Goal: Transaction & Acquisition: Purchase product/service

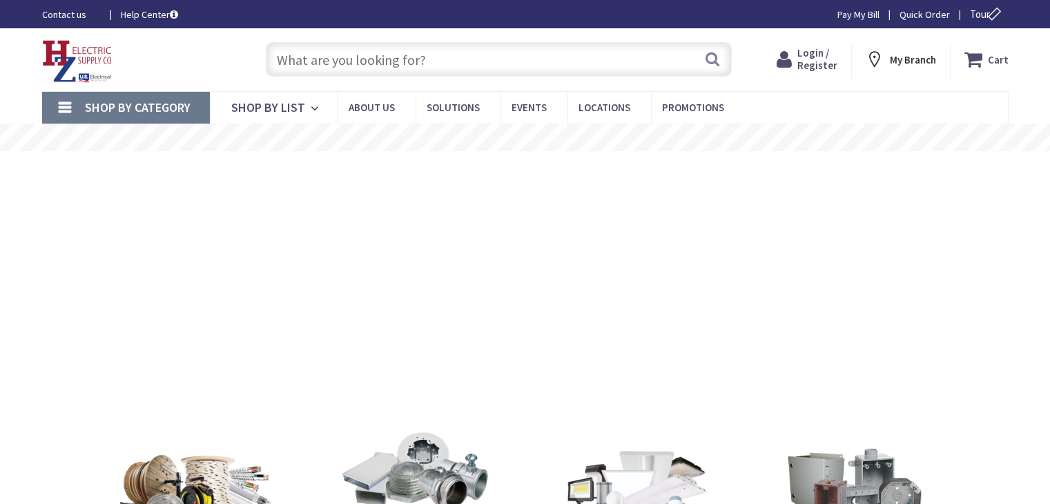
click at [838, 63] on span "Login / Register" at bounding box center [818, 59] width 40 height 26
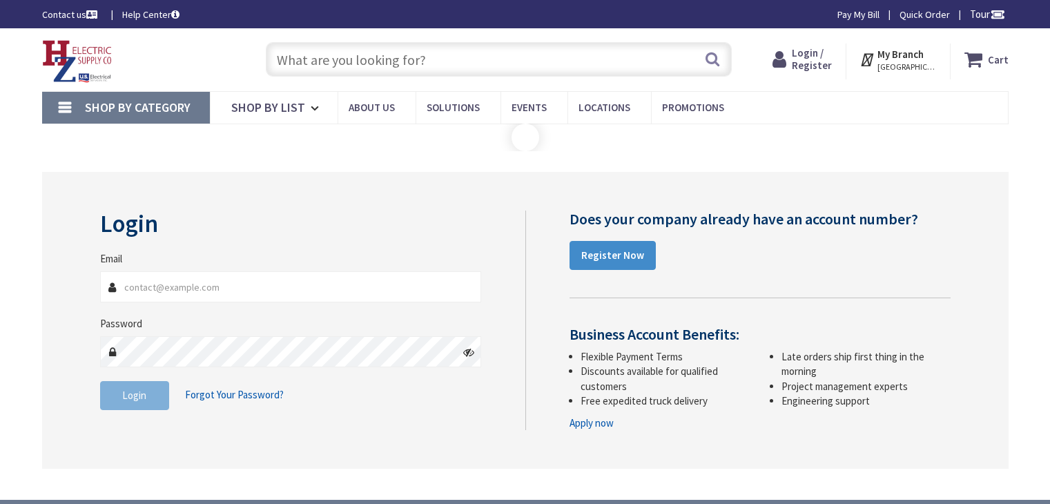
click at [229, 308] on fieldset "Email Password Login Forgot Your Password?" at bounding box center [291, 337] width 382 height 173
click at [228, 296] on input "Email" at bounding box center [291, 286] width 382 height 31
type input "Abuendo@gmail.com"
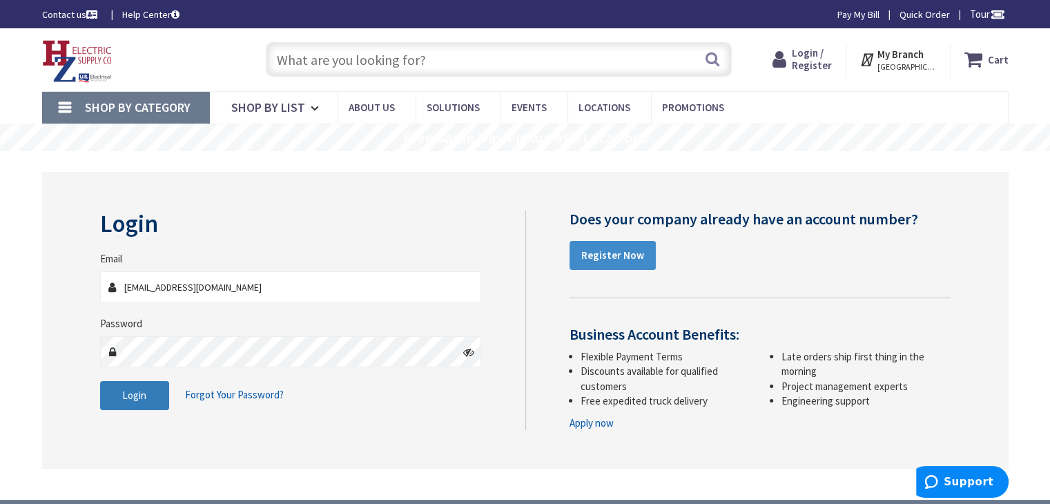
click at [144, 396] on span "Login" at bounding box center [134, 395] width 24 height 13
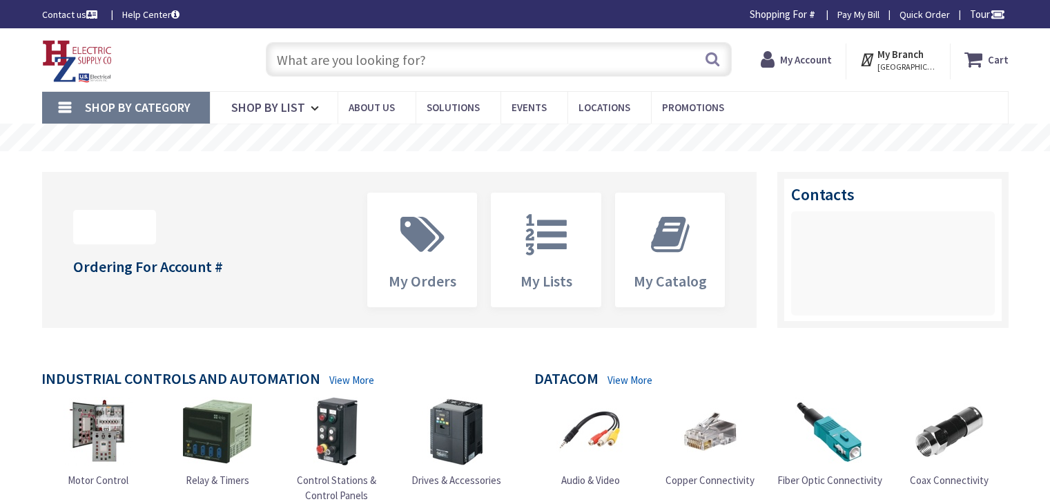
click at [361, 64] on input "text" at bounding box center [499, 59] width 466 height 35
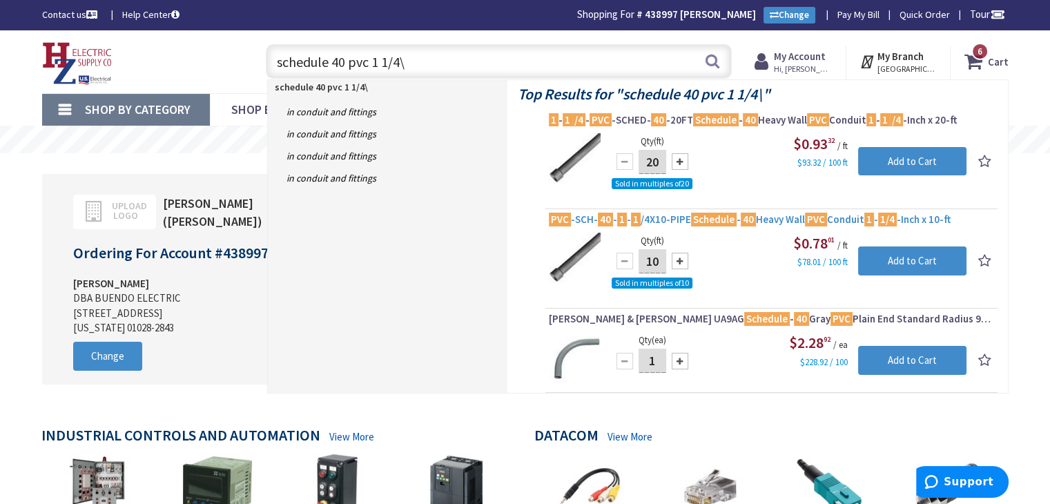
type input "schedule 40 pvc 1 1/4\"
click at [771, 215] on span "PVC -SCH- 40 - 1 - 1 /4X10-PIPE Schedule - 40 Heavy Wall PVC Conduit 1 - 1/4 -I…" at bounding box center [771, 220] width 445 height 14
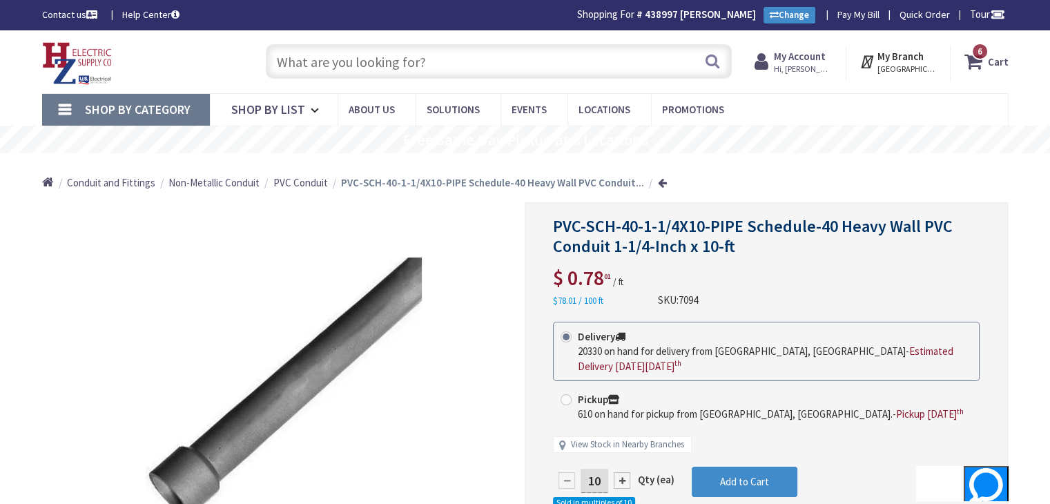
click at [430, 52] on input "text" at bounding box center [499, 61] width 466 height 35
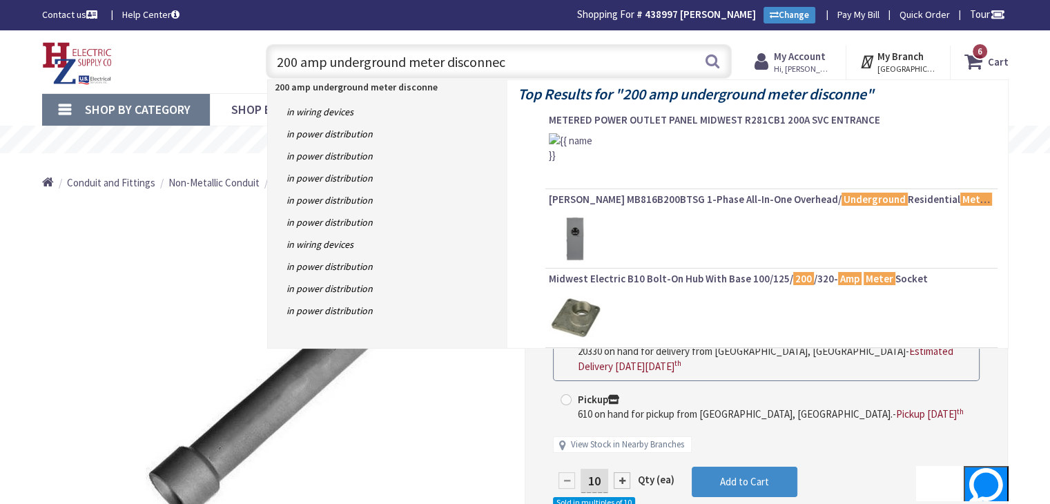
type input "200 amp underground meter disconnect"
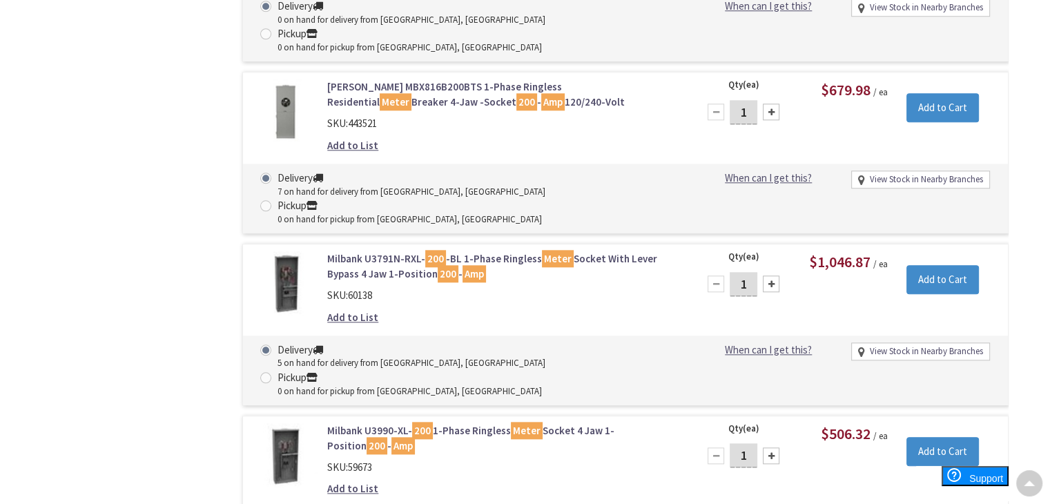
scroll to position [1450, 0]
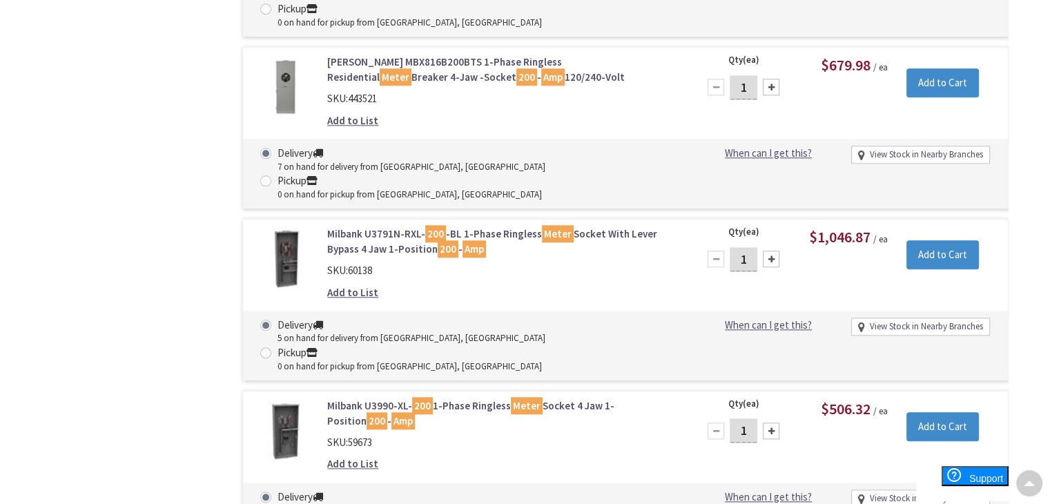
click at [577, 398] on link "Milbank U3990-XL- 200 1-Phase Ringless Meter Socket 4 Jaw 1-Position 200 - Amp" at bounding box center [503, 413] width 352 height 30
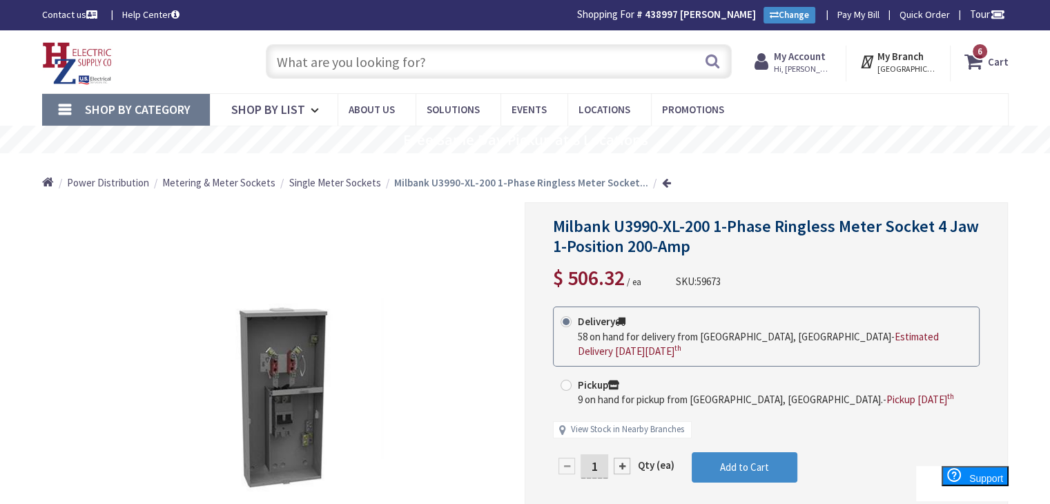
click at [390, 59] on input "text" at bounding box center [499, 61] width 466 height 35
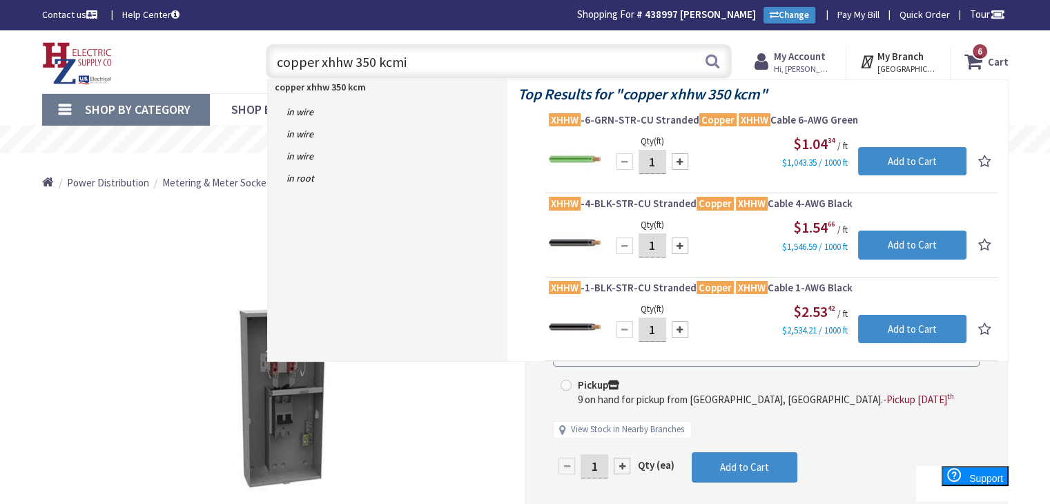
type input "copper xhhw 350 kcmil"
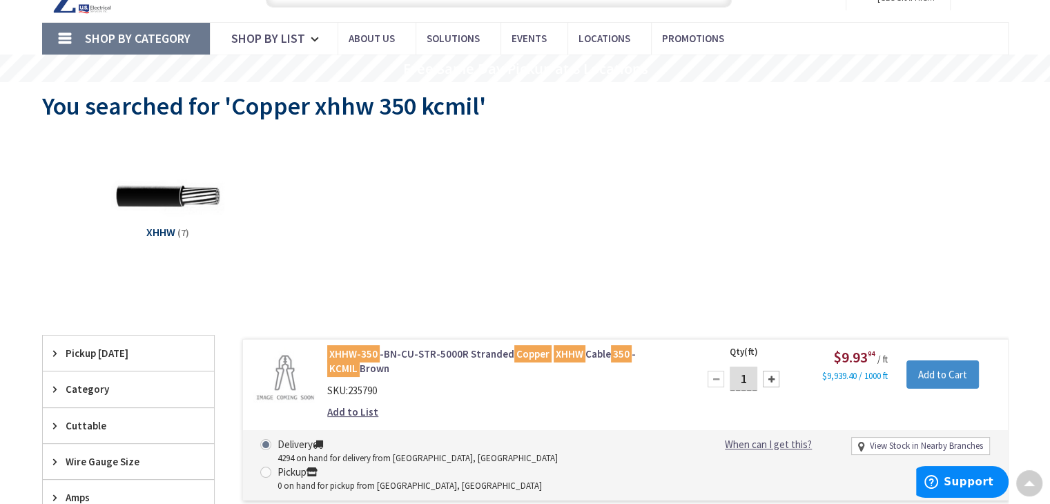
scroll to position [207, 0]
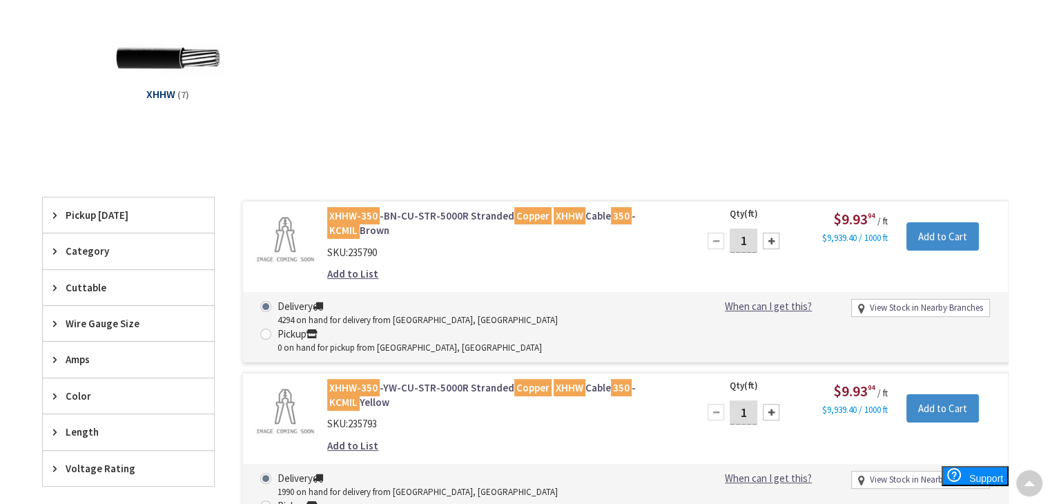
click at [751, 241] on input "1" at bounding box center [744, 241] width 28 height 24
type input "230"
click at [789, 289] on div "XHHW-350 -BN-CU-STR-5000R Stranded Copper XHHW Cable 350 - KCMIL Brown SKU: 235…" at bounding box center [625, 282] width 767 height 162
drag, startPoint x: 754, startPoint y: 242, endPoint x: 718, endPoint y: 242, distance: 36.6
click at [718, 242] on div "230" at bounding box center [743, 241] width 83 height 28
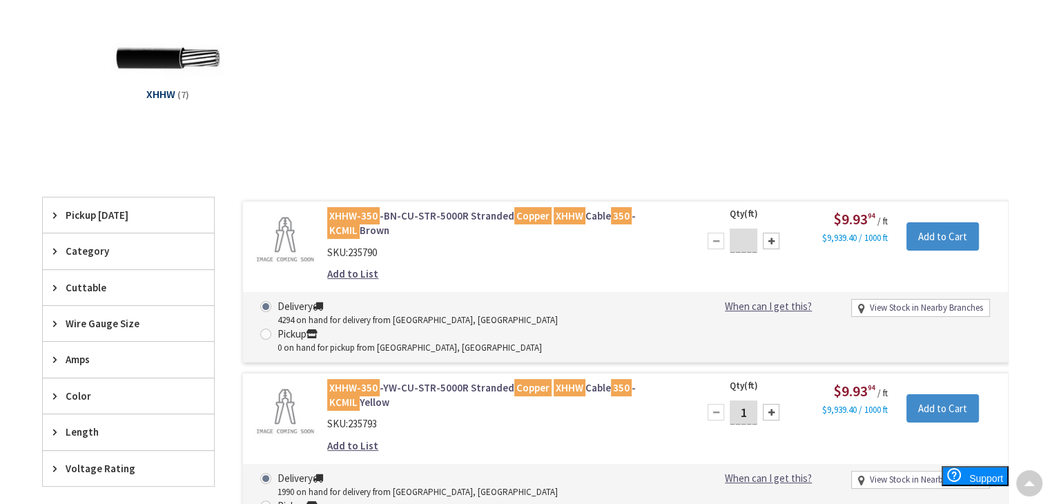
type input "1"
click at [711, 276] on div "XHHW-350 -BN-CU-STR-5000R Stranded Copper XHHW Cable 350 - KCMIL Brown SKU: 235…" at bounding box center [625, 282] width 767 height 162
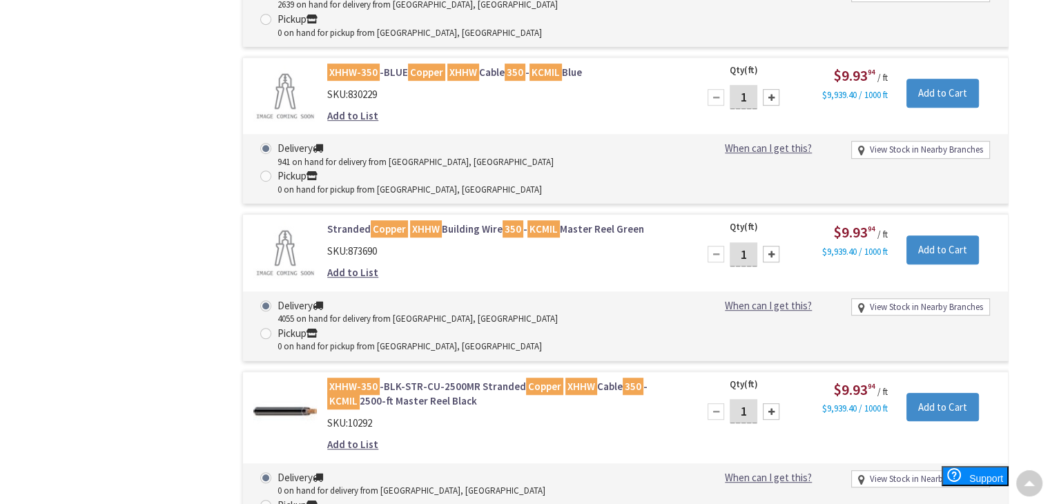
scroll to position [899, 0]
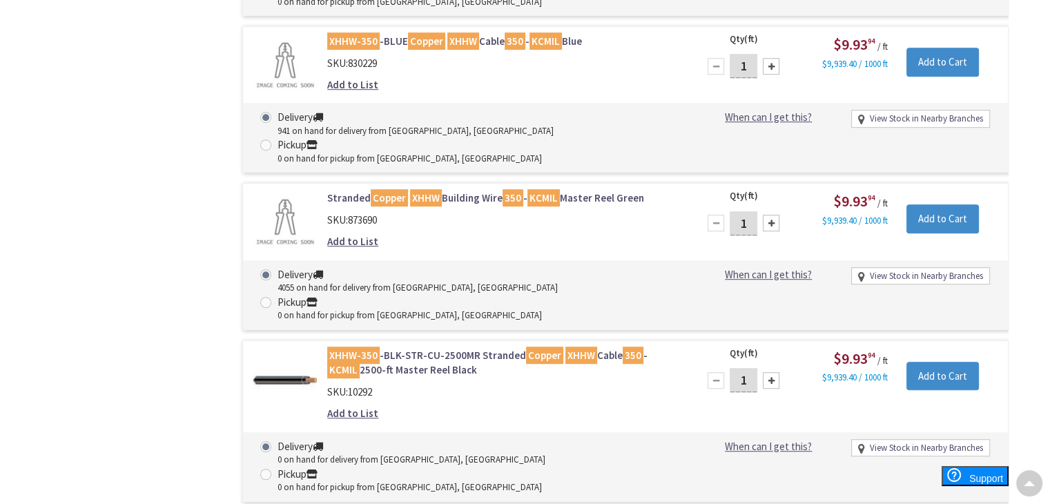
click at [751, 368] on input "1" at bounding box center [744, 380] width 28 height 24
type input "230"
click at [954, 362] on input "Add to Cart" at bounding box center [943, 376] width 73 height 29
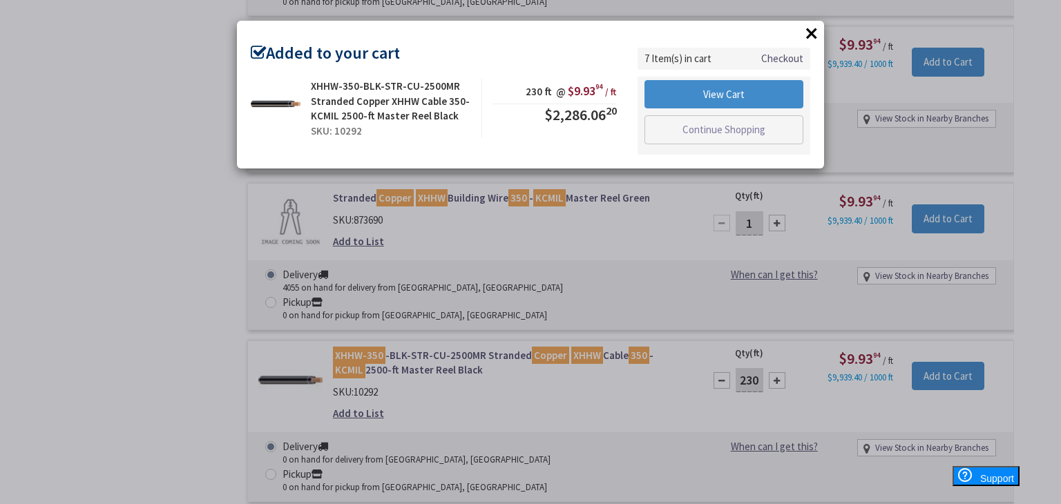
click at [809, 31] on button "×" at bounding box center [811, 33] width 21 height 21
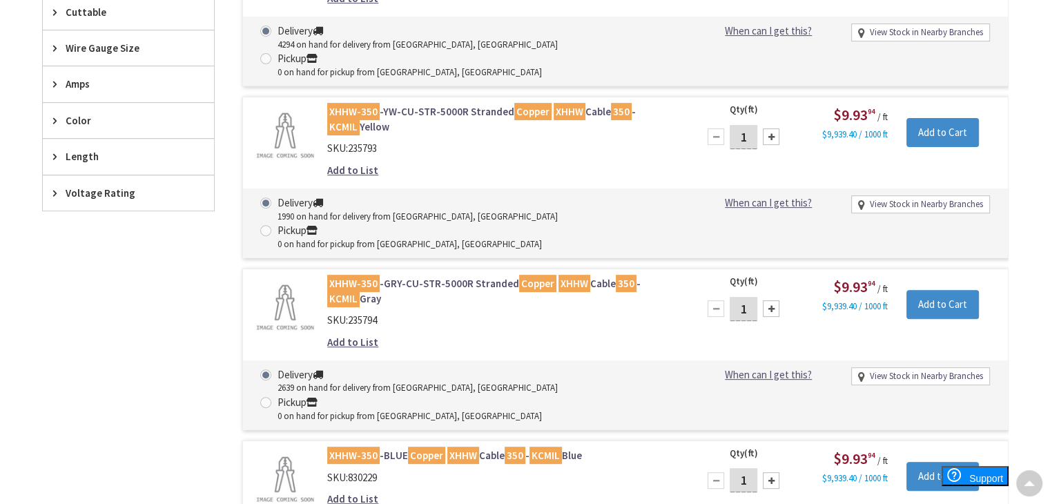
scroll to position [0, 0]
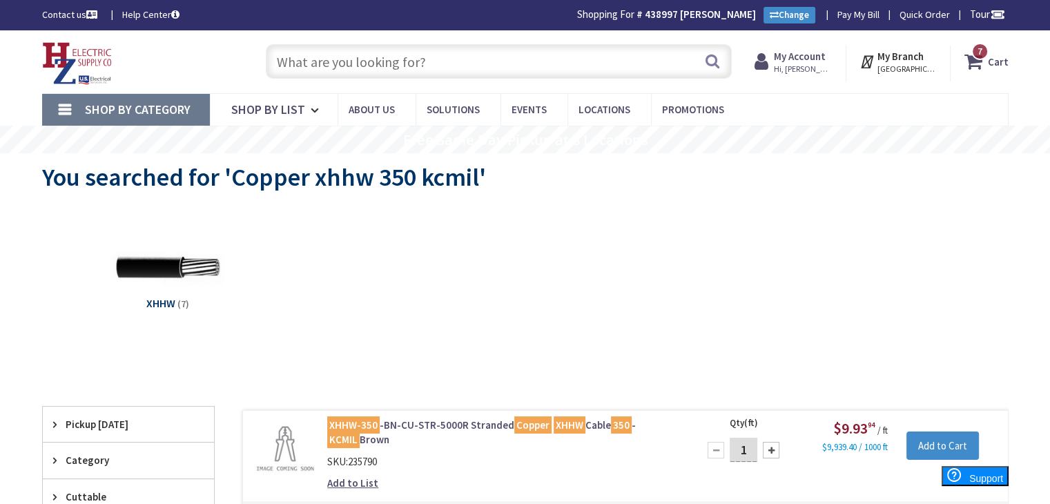
click at [443, 64] on input "text" at bounding box center [499, 61] width 466 height 35
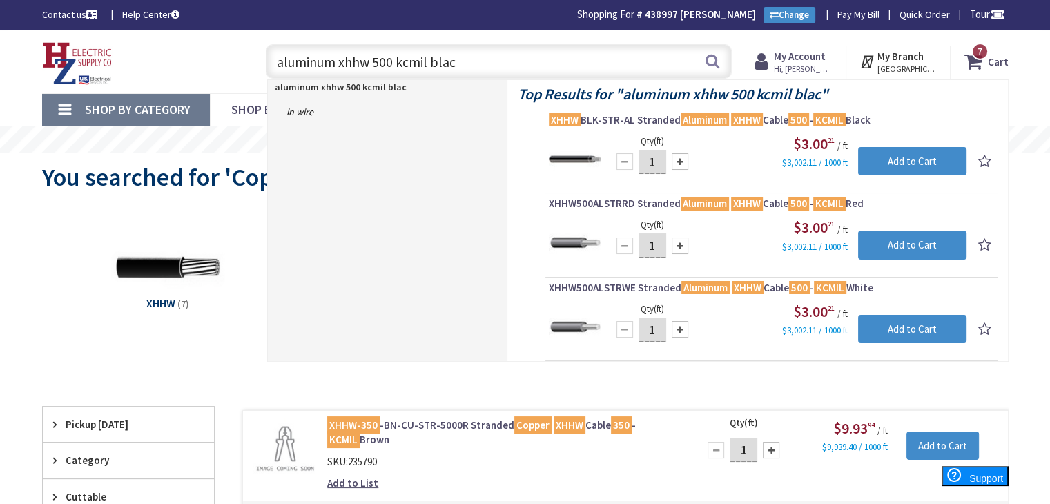
type input "aluminum xhhw 500 kcmil black"
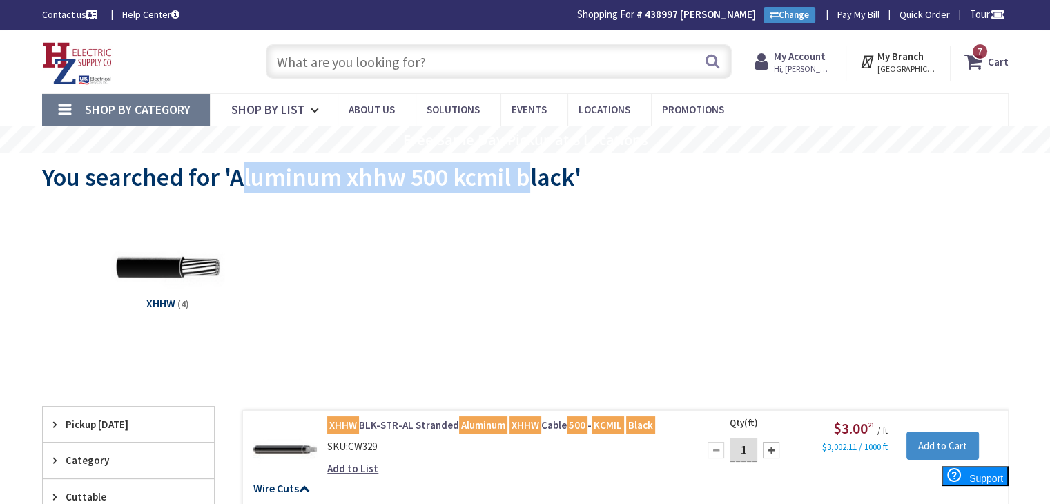
drag, startPoint x: 235, startPoint y: 180, endPoint x: 524, endPoint y: 180, distance: 288.7
click at [524, 180] on span "You searched for 'Aluminum xhhw 500 kcmil black'" at bounding box center [311, 177] width 539 height 31
drag, startPoint x: 229, startPoint y: 186, endPoint x: 542, endPoint y: 186, distance: 312.8
click at [567, 186] on span "You searched for 'Aluminum xhhw 500 kcmil black'" at bounding box center [311, 177] width 539 height 31
copy span "Aluminum xhhw 500 kcmil black"
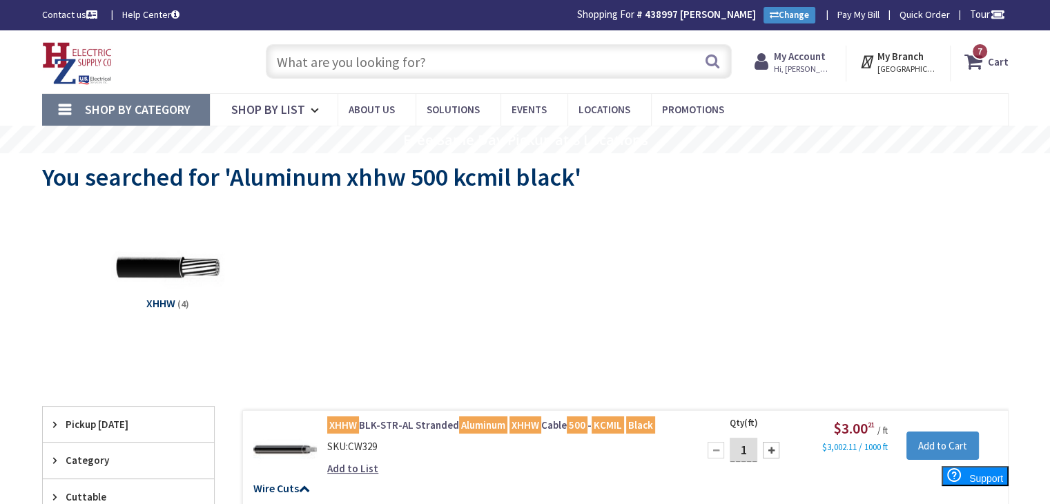
click at [442, 59] on input "text" at bounding box center [499, 61] width 466 height 35
paste input "Aluminum xhhw 500 kcmil black"
click at [383, 60] on input "Aluminum xhhw 500 kcmil black" at bounding box center [499, 61] width 466 height 35
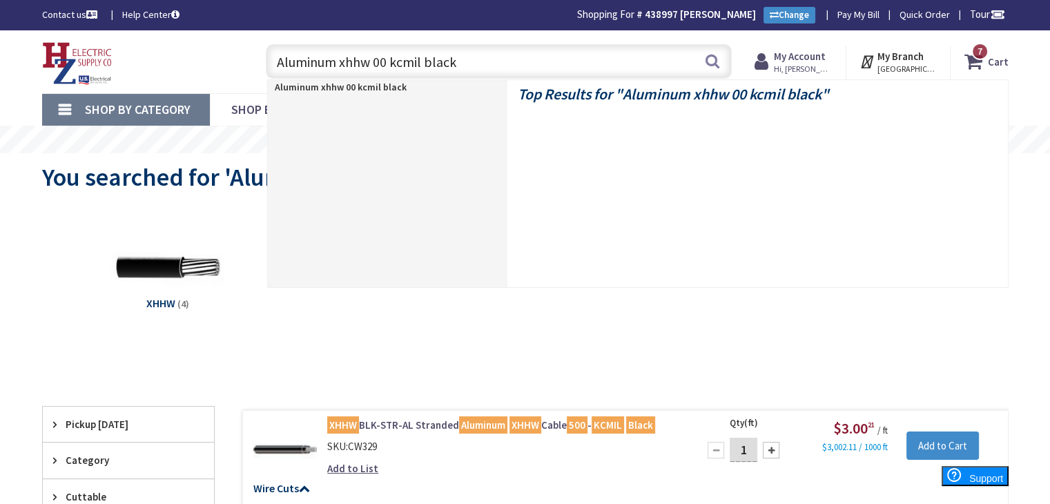
type input "Aluminum xhhw 600 kcmil black"
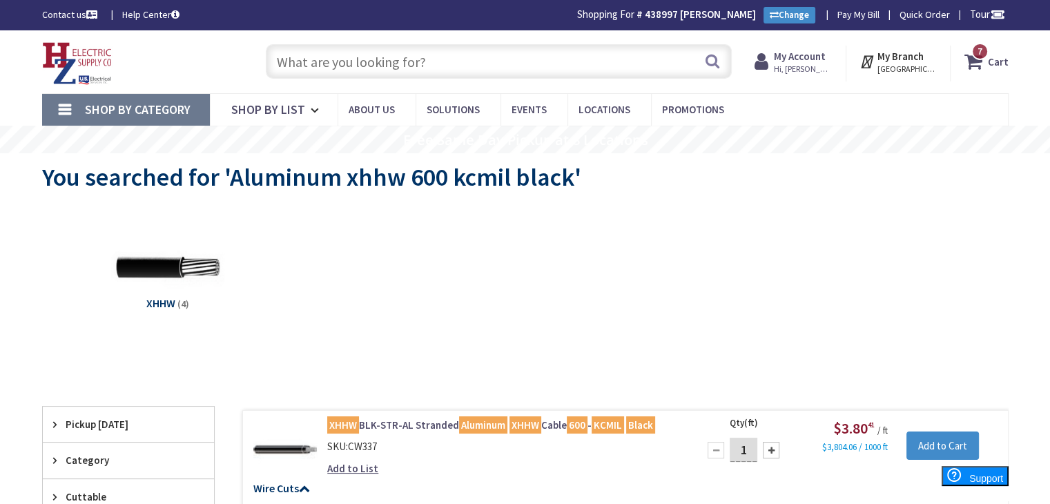
click at [432, 58] on input "text" at bounding box center [499, 61] width 466 height 35
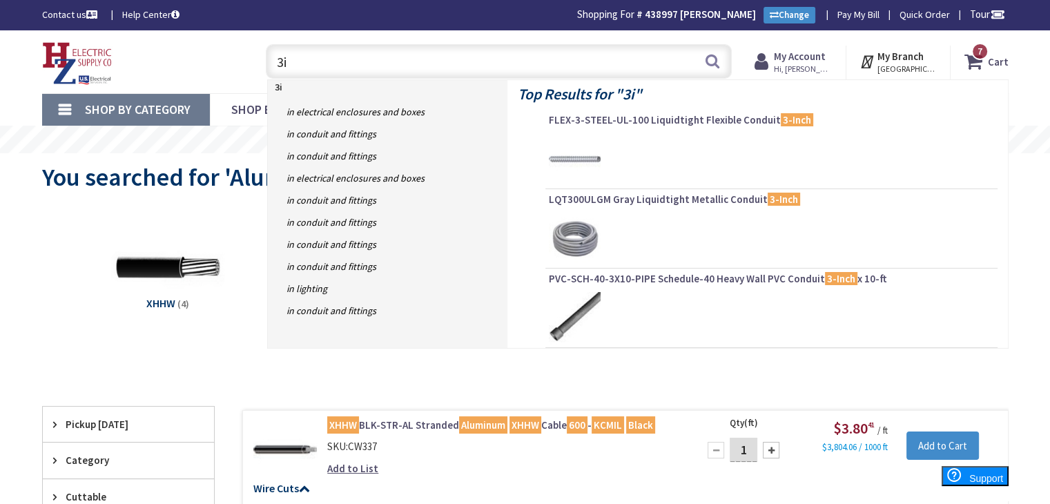
type input "3"
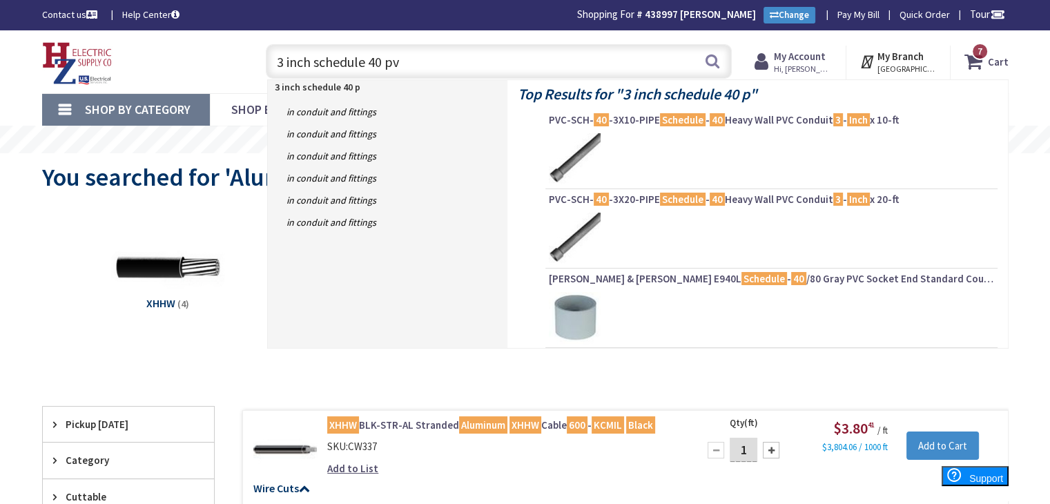
type input "3 inch schedule 40 pvc"
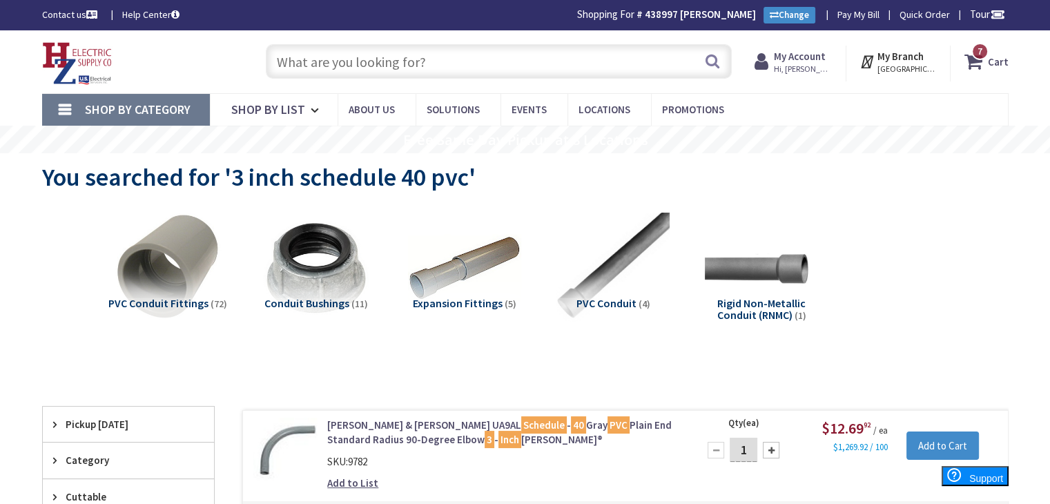
click at [395, 57] on input "text" at bounding box center [499, 61] width 466 height 35
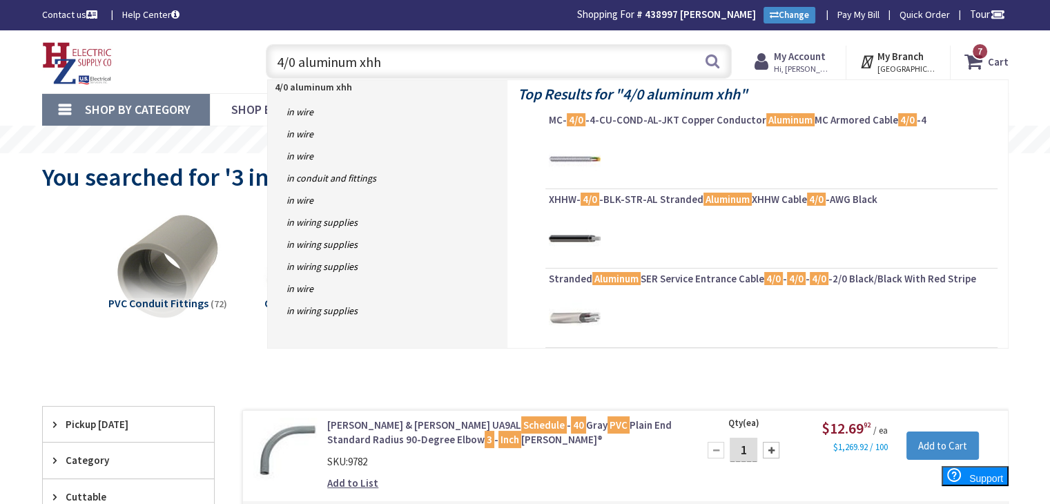
type input "4/0 aluminum xhhw"
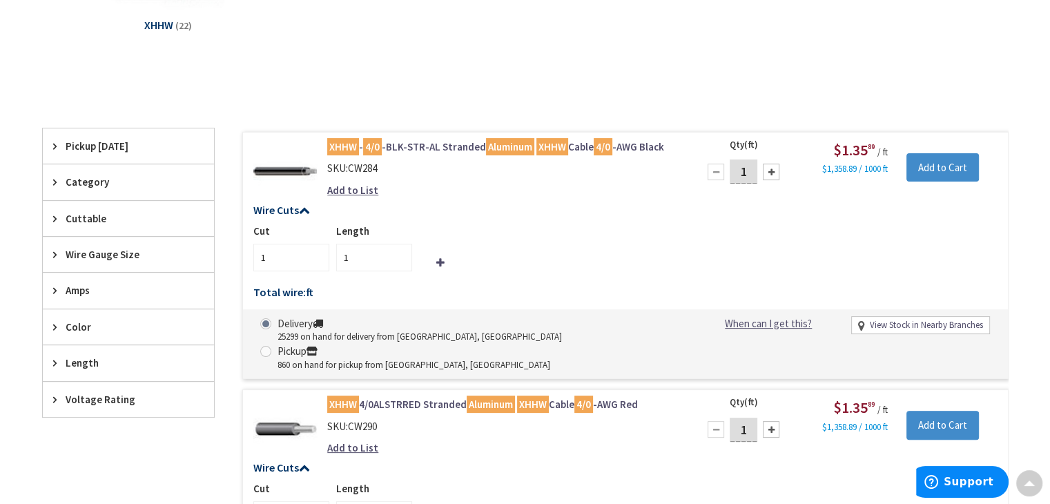
scroll to position [278, 0]
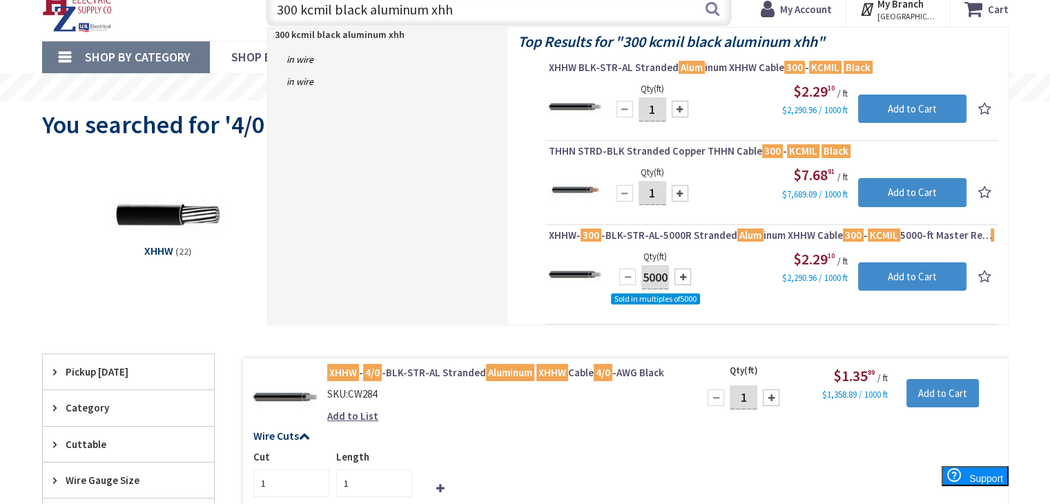
type input "300 kcmil black aluminum xhhw"
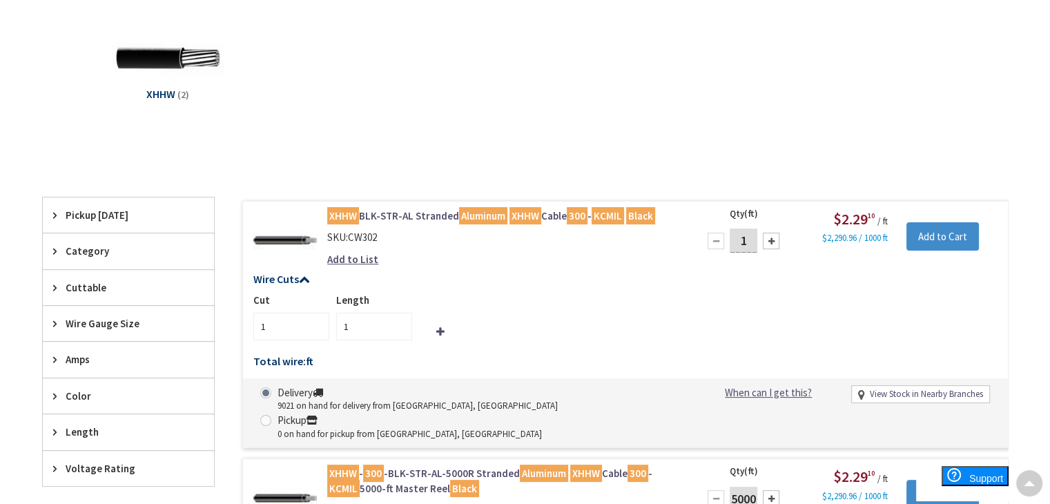
scroll to position [209, 0]
